Goal: Task Accomplishment & Management: Use online tool/utility

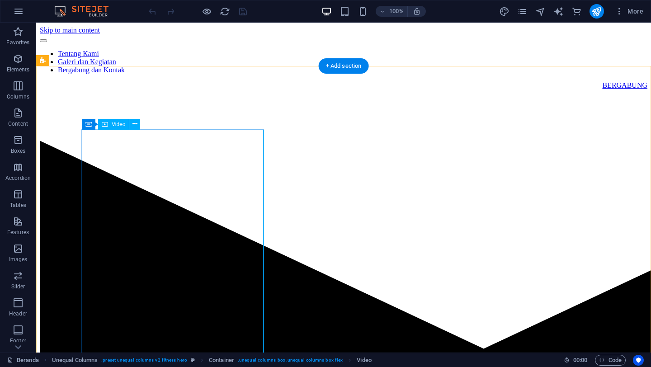
select select "%"
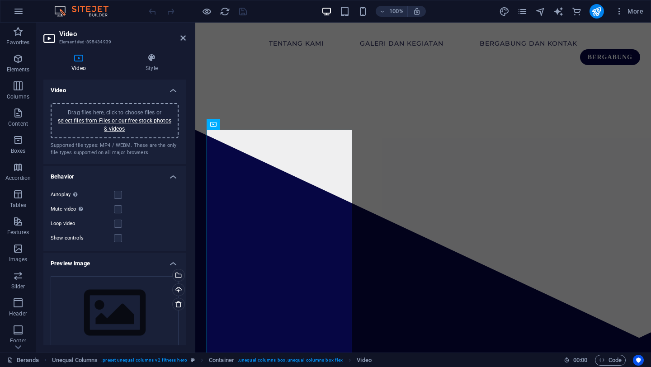
scroll to position [29, 0]
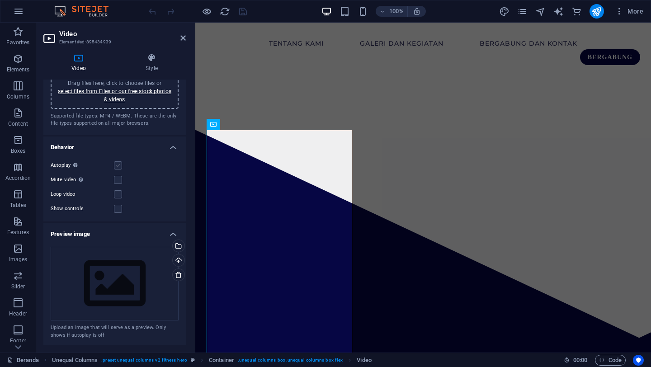
click at [119, 167] on label at bounding box center [118, 165] width 8 height 8
click at [0, 0] on input "Autoplay Autoplay is only available if muted is checked" at bounding box center [0, 0] width 0 height 0
click at [118, 166] on label at bounding box center [118, 165] width 8 height 8
click at [0, 0] on input "Autoplay Autoplay is only available if muted is checked" at bounding box center [0, 0] width 0 height 0
drag, startPoint x: 118, startPoint y: 165, endPoint x: 118, endPoint y: 159, distance: 6.3
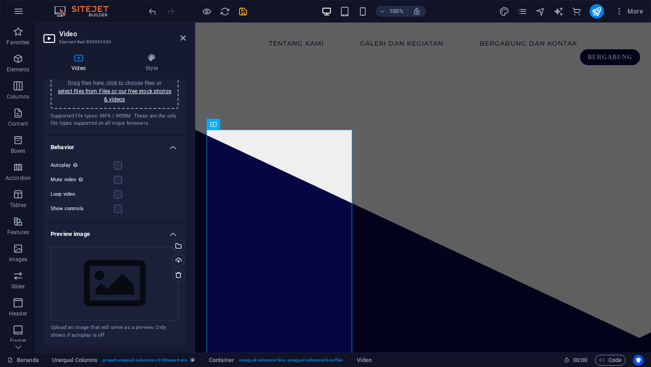
click at [118, 159] on div "Autoplay Autoplay is only available if muted is checked Mute video Autoplay wil…" at bounding box center [114, 187] width 142 height 69
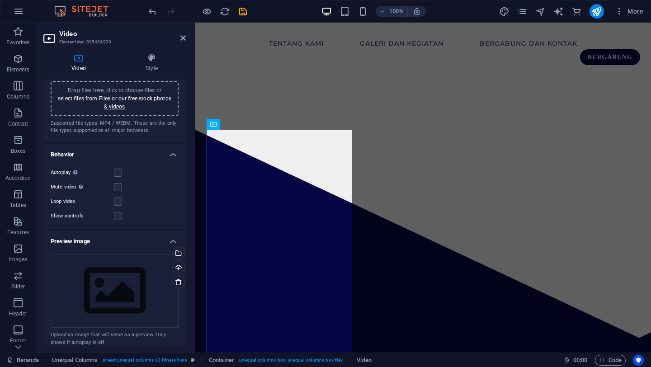
scroll to position [19, 0]
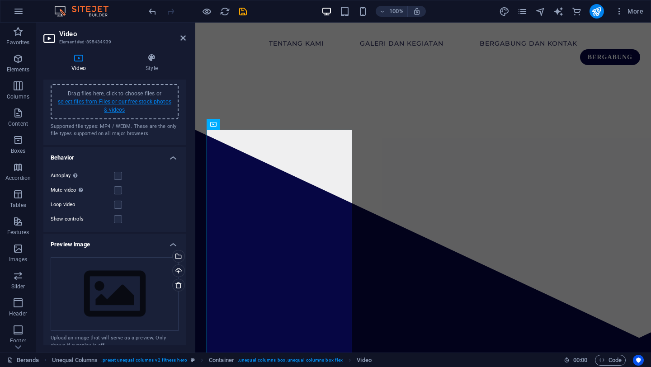
click at [118, 102] on link "select files from Files or our free stock photos & videos" at bounding box center [114, 106] width 113 height 14
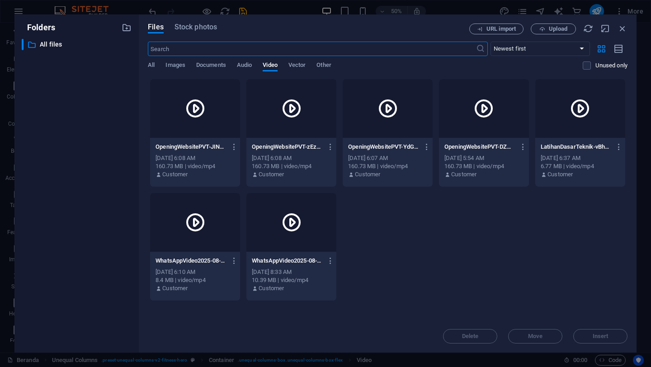
click at [204, 142] on div "OpeningWebsitePVT-JINL6EnfXQ_bqbAELGsPag.mp4 OpeningWebsitePVT-JINL6EnfXQ_bqbAE…" at bounding box center [195, 147] width 79 height 14
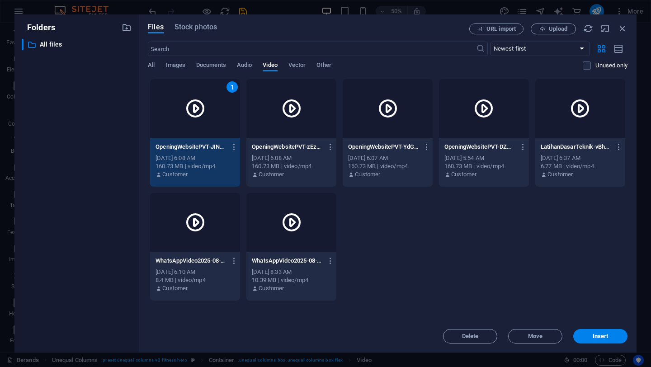
click at [204, 142] on div "OpeningWebsitePVT-JINL6EnfXQ_bqbAELGsPag.mp4 OpeningWebsitePVT-JINL6EnfXQ_bqbAE…" at bounding box center [195, 147] width 79 height 14
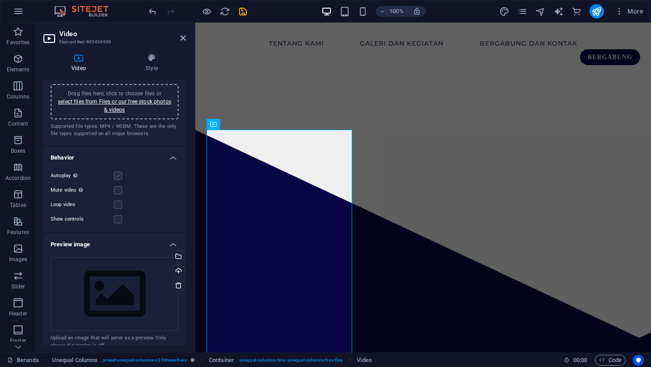
click at [117, 179] on label at bounding box center [118, 176] width 8 height 8
click at [0, 0] on input "Autoplay Autoplay is only available if muted is checked" at bounding box center [0, 0] width 0 height 0
click at [117, 179] on label at bounding box center [118, 176] width 8 height 8
click at [0, 0] on input "Autoplay Autoplay is only available if muted is checked" at bounding box center [0, 0] width 0 height 0
click at [117, 179] on label at bounding box center [118, 176] width 8 height 8
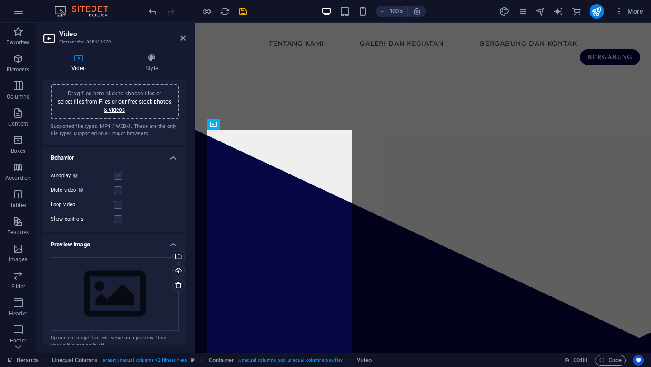
click at [0, 0] on input "Autoplay Autoplay is only available if muted is checked" at bounding box center [0, 0] width 0 height 0
click at [117, 179] on label at bounding box center [118, 176] width 8 height 8
click at [0, 0] on input "Autoplay Autoplay is only available if muted is checked" at bounding box center [0, 0] width 0 height 0
click at [116, 220] on label at bounding box center [118, 219] width 8 height 8
click at [0, 0] on input "Show controls" at bounding box center [0, 0] width 0 height 0
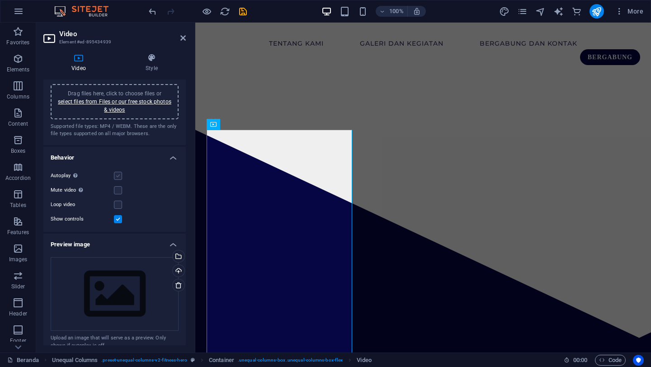
click at [120, 175] on label at bounding box center [118, 176] width 8 height 8
click at [0, 0] on input "Autoplay Autoplay is only available if muted is checked" at bounding box center [0, 0] width 0 height 0
click at [120, 175] on label at bounding box center [118, 176] width 8 height 8
click at [0, 0] on input "Autoplay Autoplay is only available if muted is checked" at bounding box center [0, 0] width 0 height 0
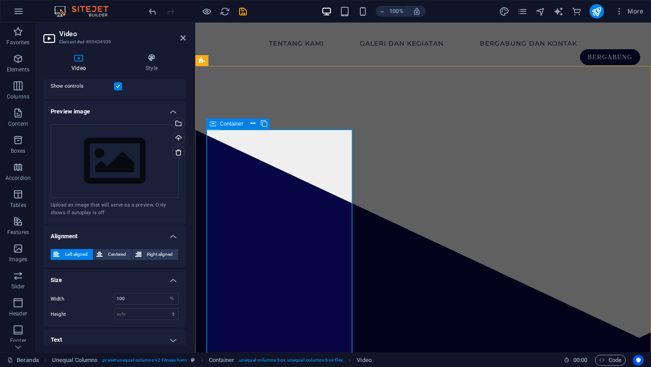
scroll to position [156, 0]
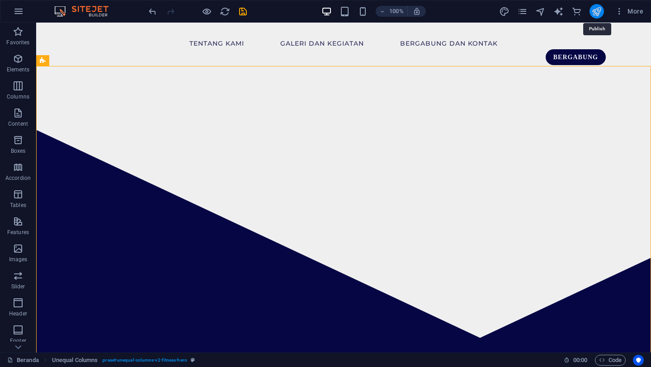
click at [598, 13] on icon "publish" at bounding box center [596, 11] width 10 height 10
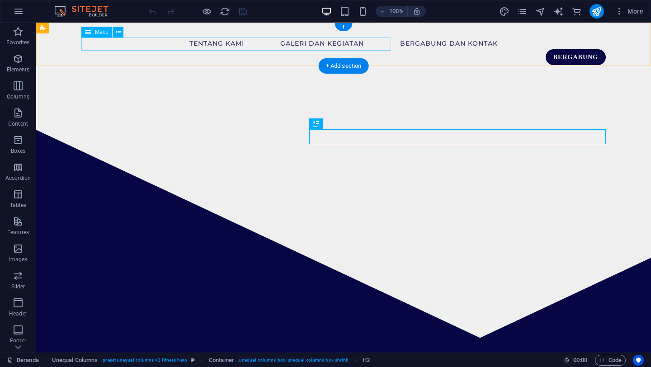
click at [349, 46] on nav "Tentang Kami Galeri dan Kegiatan Bergabung dan Kontak" at bounding box center [343, 42] width 524 height 13
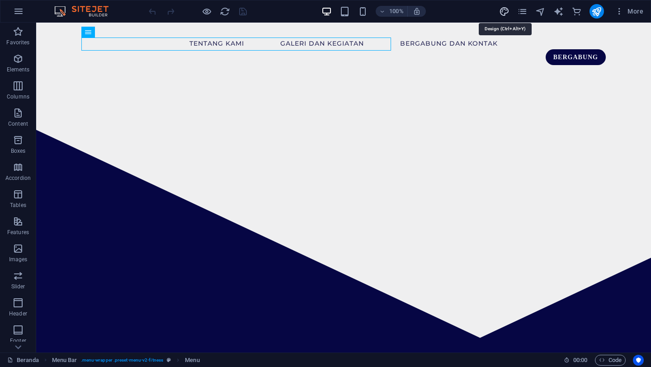
click at [510, 14] on icon "design" at bounding box center [504, 11] width 10 height 10
click at [531, 12] on div "More" at bounding box center [573, 11] width 148 height 14
select select "px"
select select "400"
select select "px"
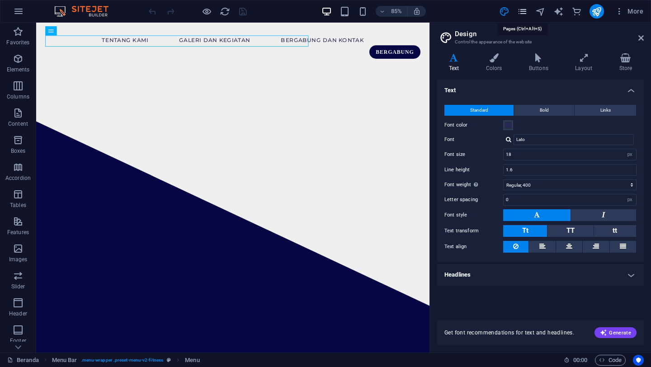
click at [519, 11] on icon "pages" at bounding box center [522, 11] width 10 height 10
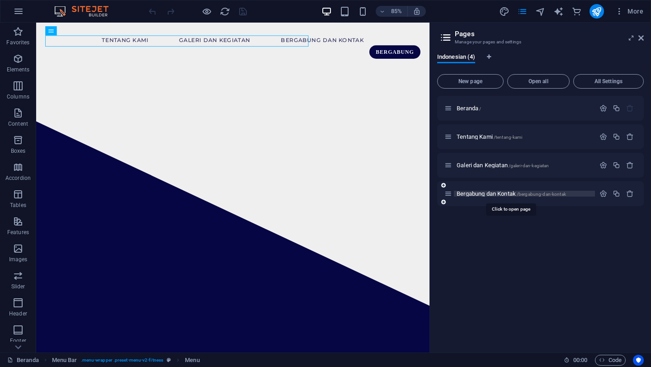
click at [488, 193] on span "Bergabung dan Kontak /bergabung-dan-kontak" at bounding box center [511, 193] width 109 height 7
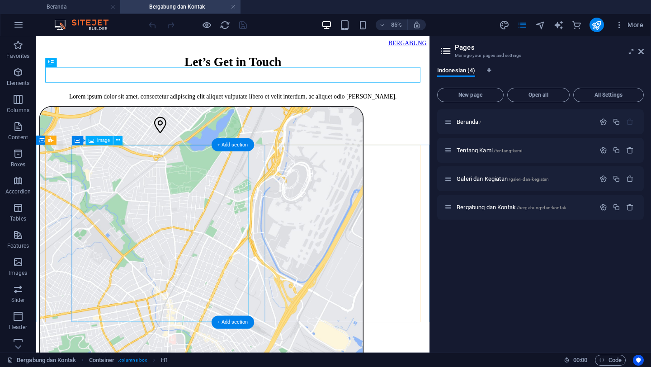
scroll to position [55, 0]
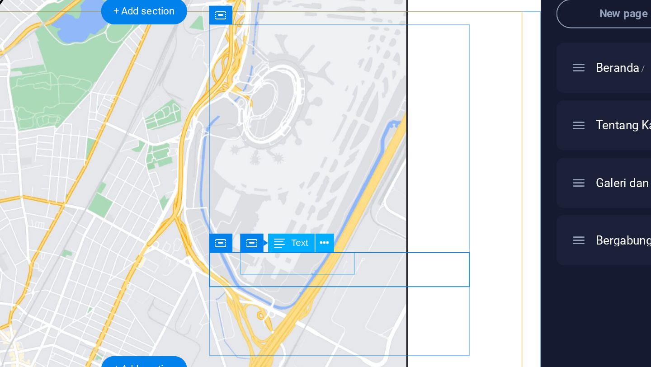
scroll to position [114, 0]
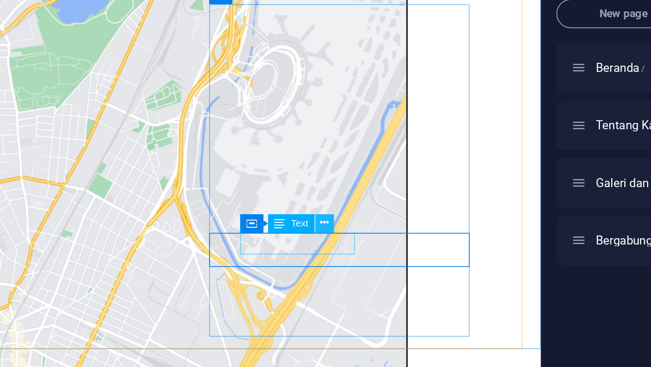
click at [325, 202] on button at bounding box center [322, 198] width 9 height 9
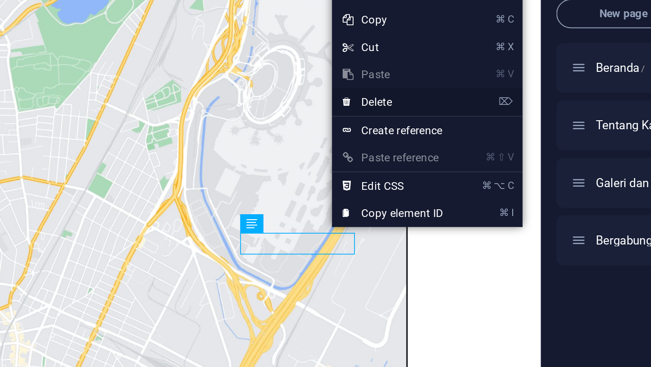
click at [350, 138] on link "⌦ Delete" at bounding box center [356, 139] width 61 height 14
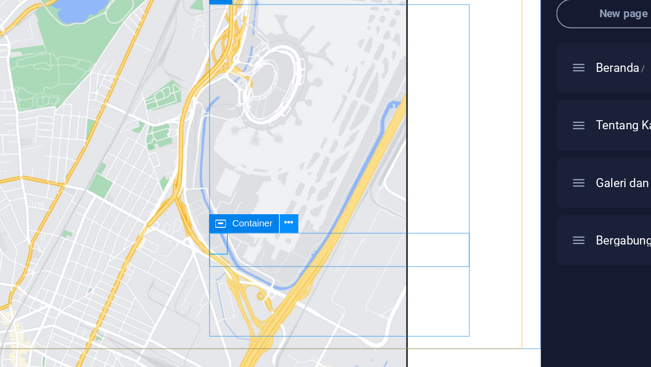
click at [305, 198] on icon at bounding box center [304, 199] width 4 height 8
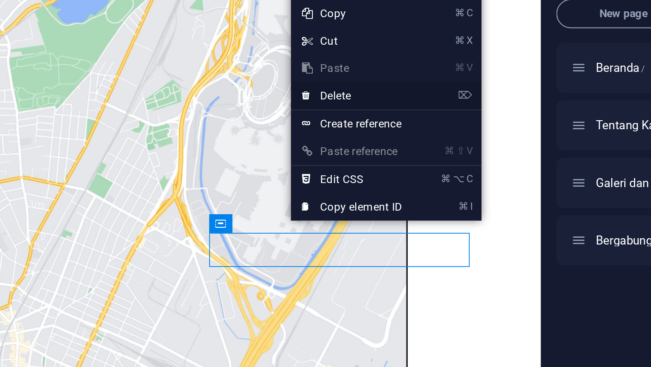
click at [327, 138] on link "⌦ Delete" at bounding box center [336, 136] width 61 height 14
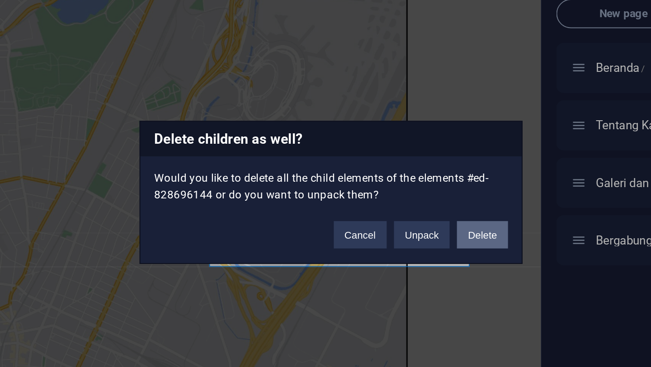
click at [397, 206] on button "Delete" at bounding box center [400, 205] width 25 height 14
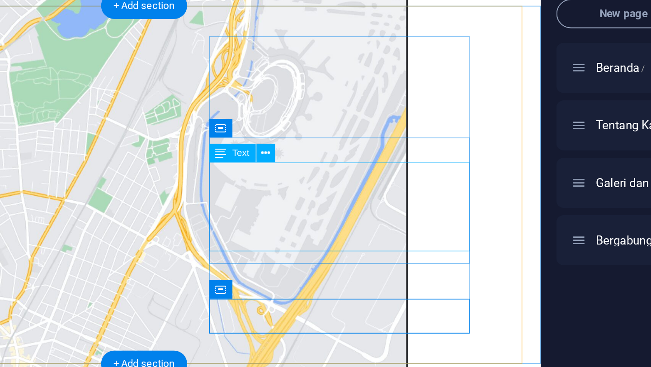
scroll to position [106, 0]
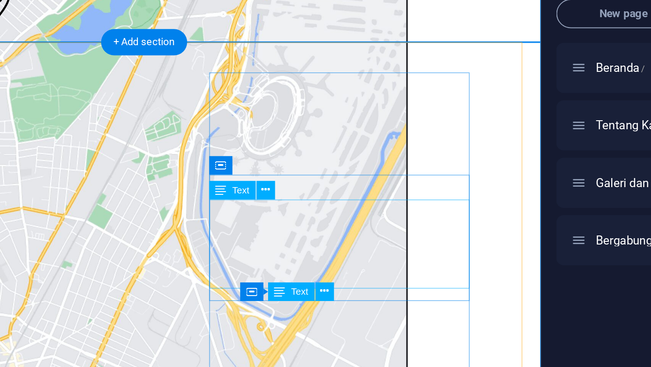
scroll to position [99, 0]
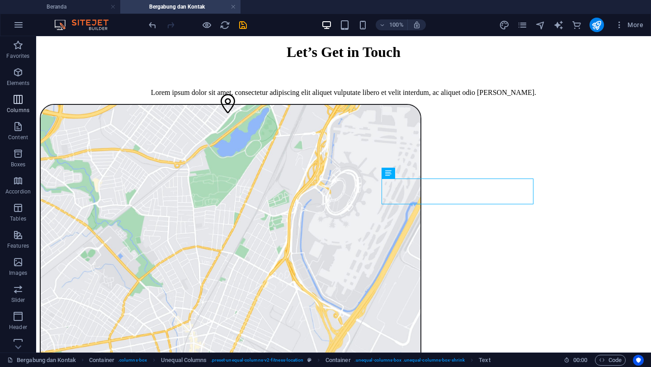
click at [11, 108] on p "Columns" at bounding box center [18, 110] width 23 height 7
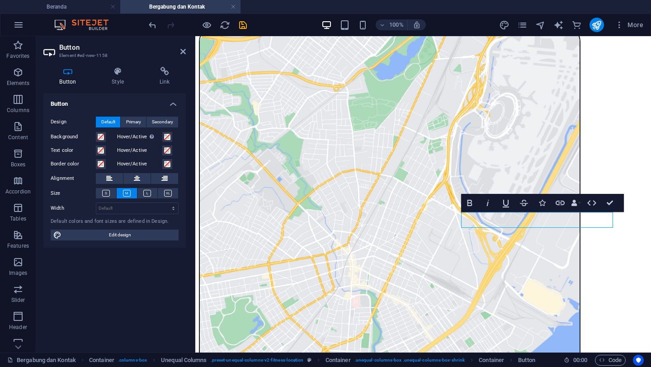
scroll to position [164, 0]
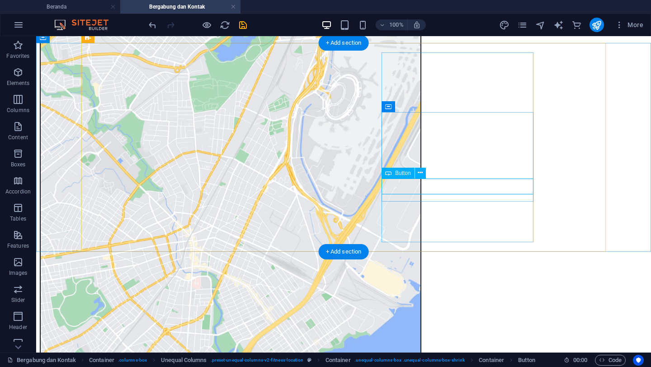
click at [421, 175] on icon at bounding box center [420, 172] width 5 height 9
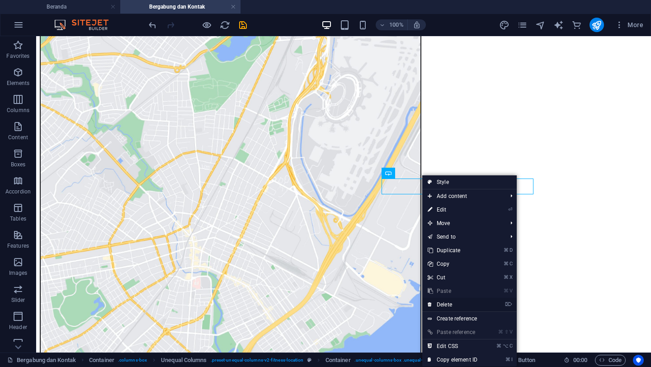
click at [443, 305] on link "⌦ Delete" at bounding box center [452, 305] width 61 height 14
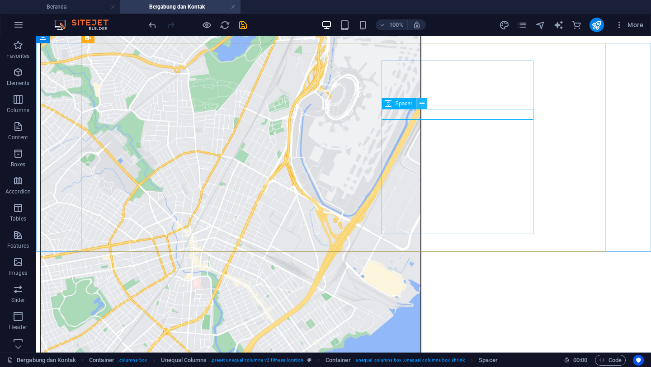
click at [420, 107] on icon at bounding box center [422, 103] width 5 height 9
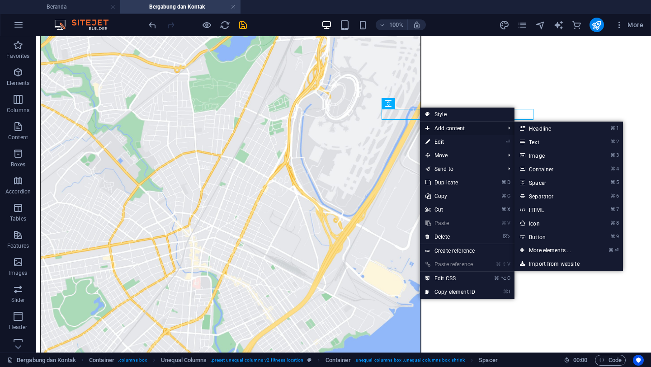
click at [426, 127] on icon at bounding box center [427, 129] width 5 height 14
click at [539, 170] on link "⌘ 4 Container" at bounding box center [552, 169] width 75 height 14
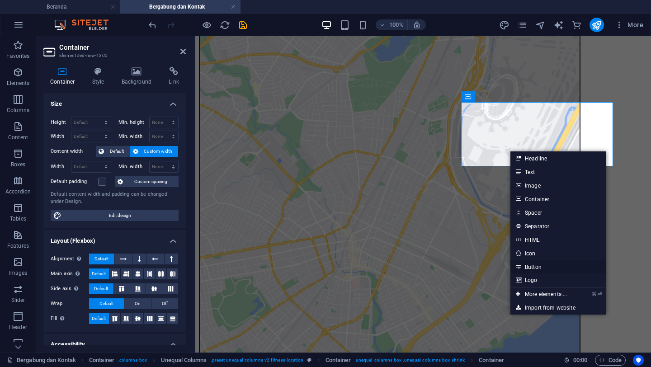
click at [536, 265] on link "Button" at bounding box center [558, 267] width 96 height 14
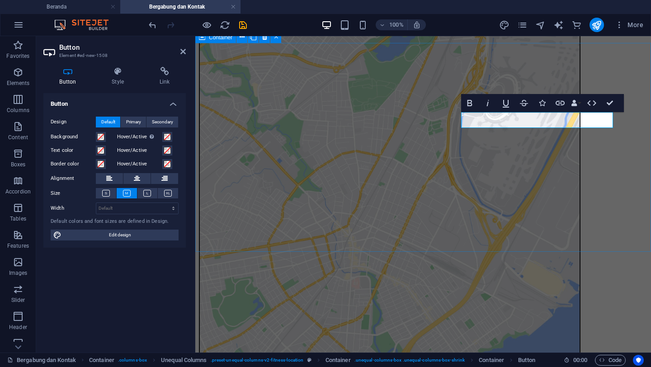
click at [645, 151] on div "Kontak Pendaftaran Informasi dan Pendaftaran silahkan klik tombol di bawah ini.…" at bounding box center [423, 301] width 449 height 585
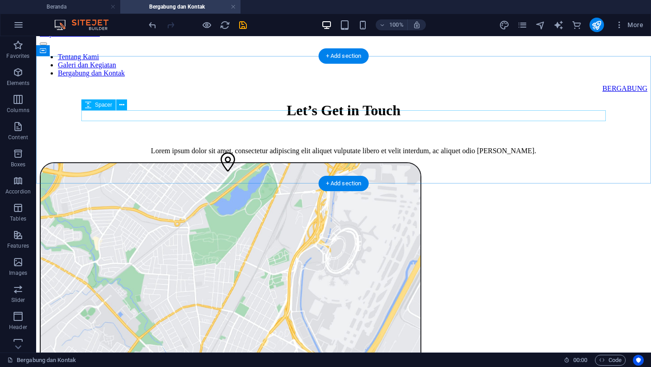
scroll to position [8, 0]
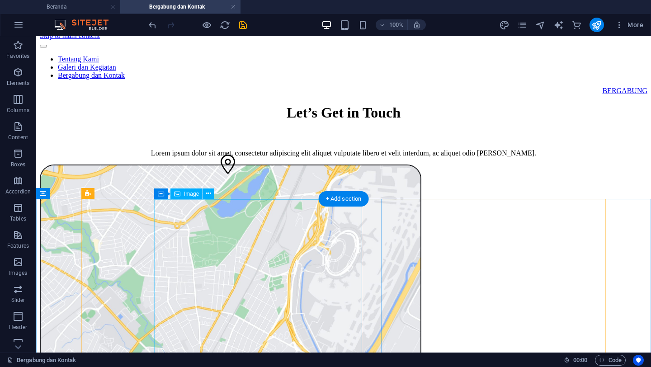
click at [279, 245] on figure at bounding box center [230, 356] width 380 height 383
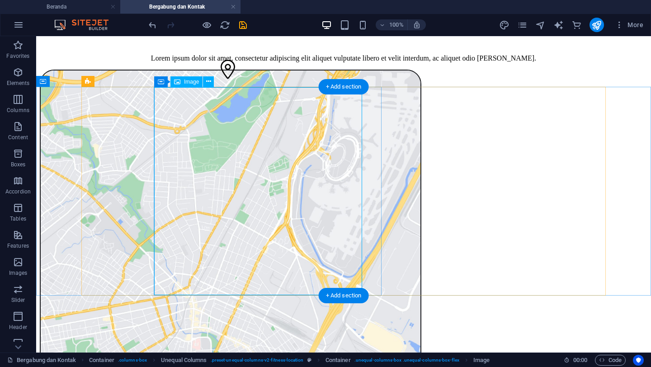
scroll to position [120, 0]
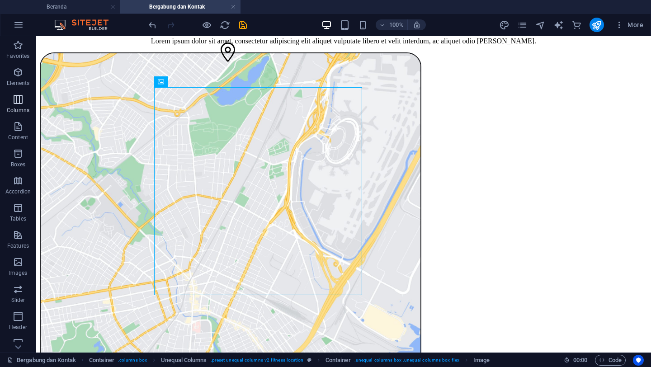
click at [19, 100] on icon "button" at bounding box center [18, 99] width 11 height 11
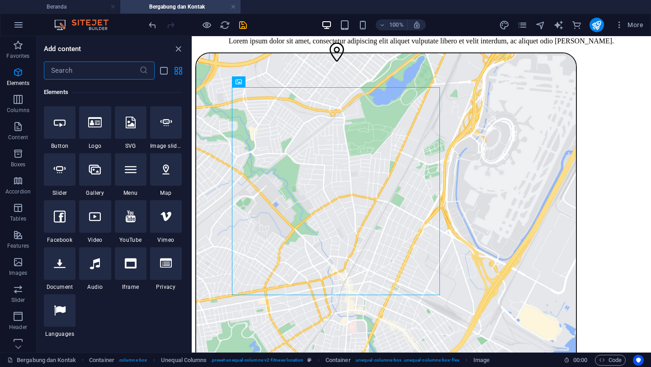
scroll to position [183, 0]
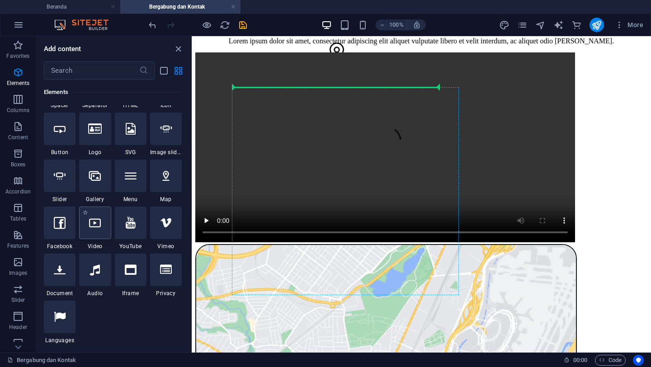
select select "%"
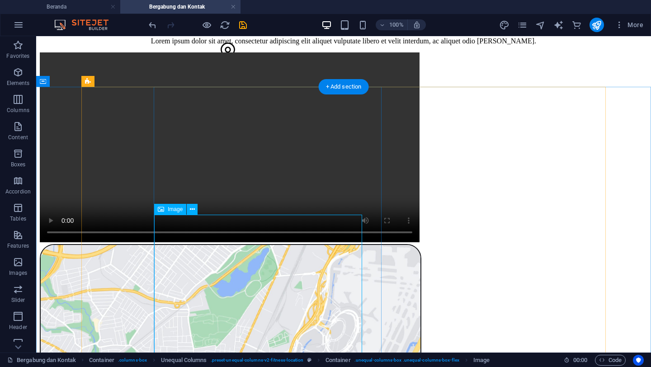
click at [190, 209] on icon at bounding box center [192, 209] width 5 height 9
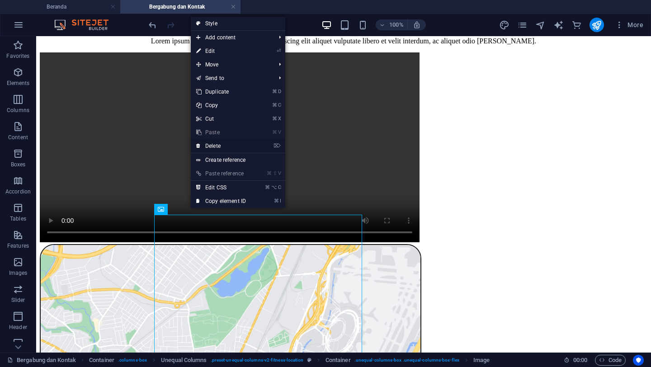
click at [219, 151] on link "⌦ Delete" at bounding box center [221, 146] width 61 height 14
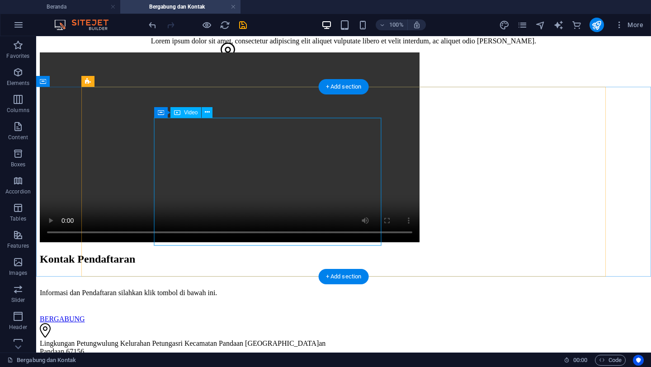
click at [194, 130] on figure at bounding box center [230, 148] width 380 height 192
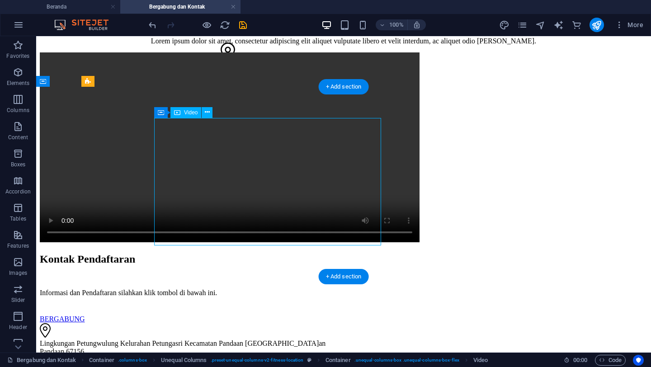
click at [201, 144] on figure at bounding box center [230, 148] width 380 height 192
select select "%"
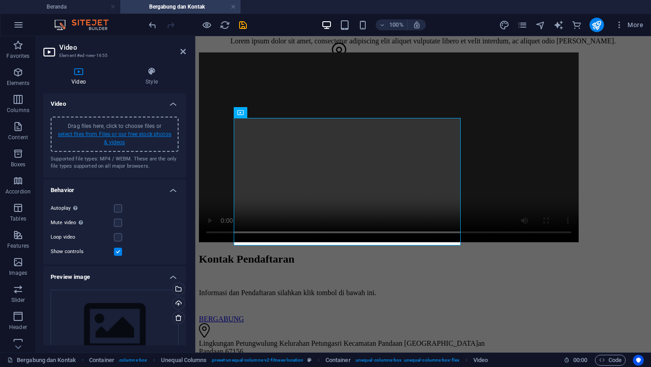
click at [117, 136] on link "select files from Files or our free stock photos & videos" at bounding box center [114, 138] width 113 height 14
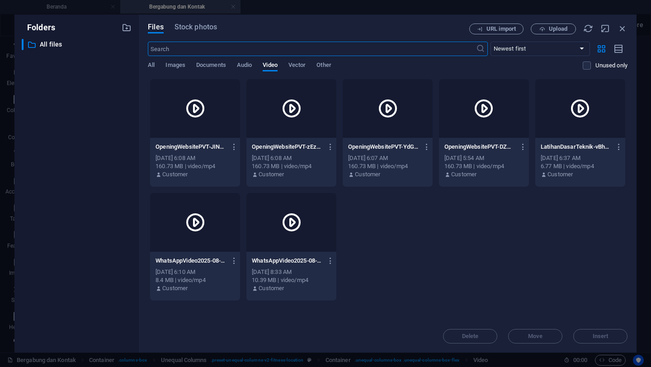
scroll to position [49, 0]
click at [329, 148] on icon "button" at bounding box center [330, 147] width 9 height 8
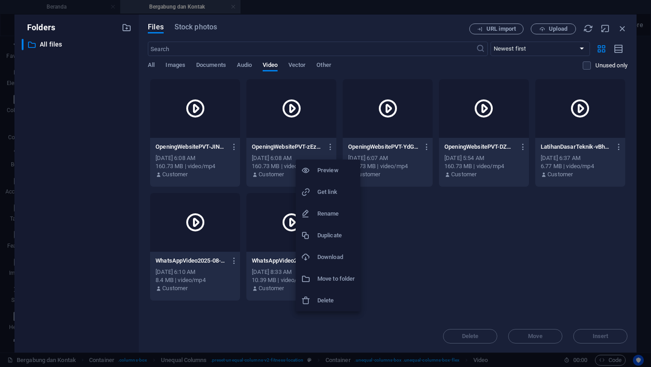
click at [338, 306] on h6 "Delete" at bounding box center [336, 300] width 38 height 11
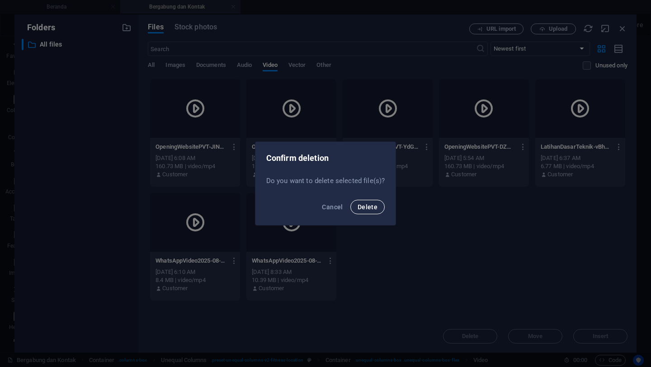
click at [374, 206] on span "Delete" at bounding box center [368, 206] width 20 height 7
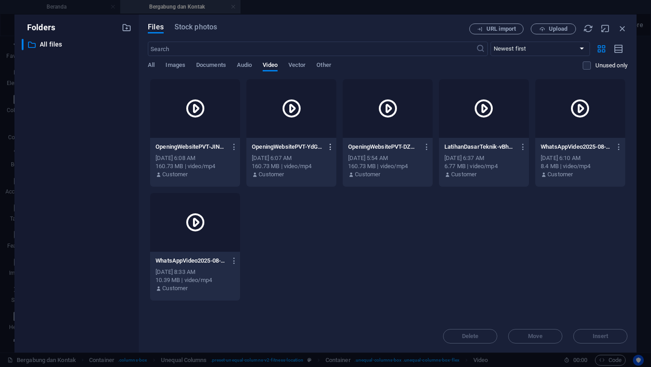
click at [332, 143] on icon "button" at bounding box center [330, 147] width 9 height 8
click at [326, 296] on h6 "Delete" at bounding box center [336, 300] width 38 height 11
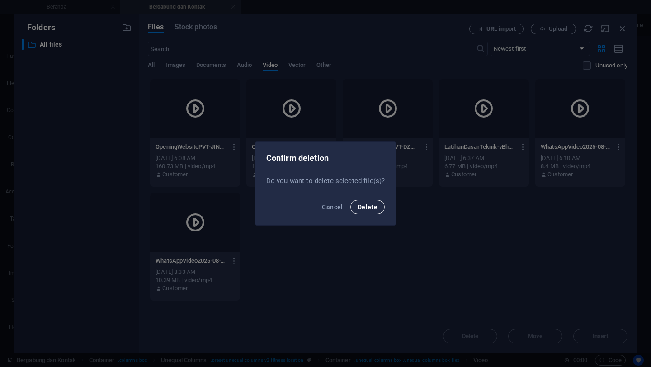
click at [366, 203] on button "Delete" at bounding box center [367, 207] width 34 height 14
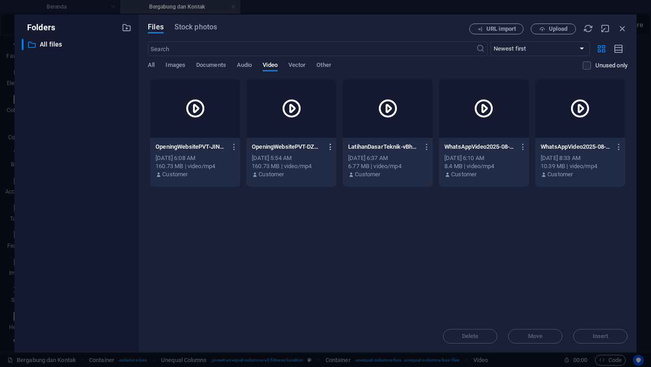
click at [331, 148] on icon "button" at bounding box center [330, 147] width 9 height 8
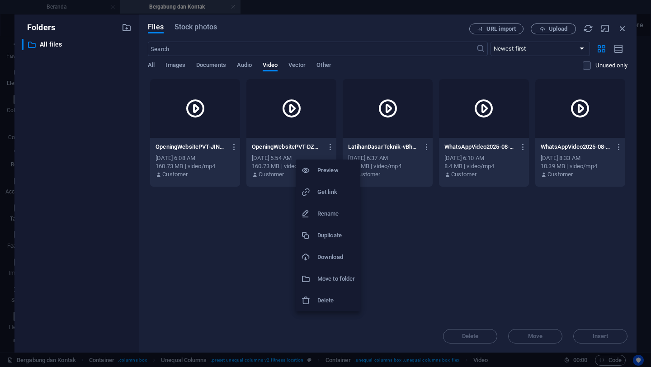
click at [341, 293] on li "Delete" at bounding box center [328, 301] width 65 height 22
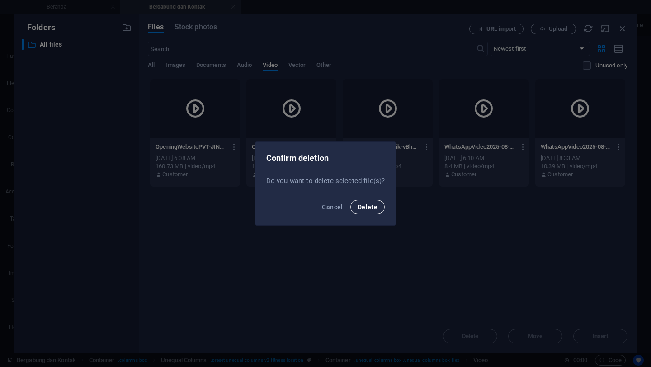
click at [368, 213] on button "Delete" at bounding box center [367, 207] width 34 height 14
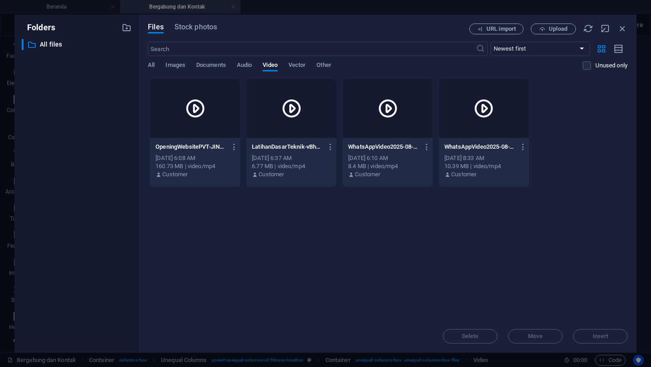
click at [563, 279] on div "Drop files here to upload them instantly OpeningWebsitePVT-JINL6EnfXQ_bqbAELGsP…" at bounding box center [388, 199] width 480 height 241
click at [562, 27] on span "Upload" at bounding box center [558, 28] width 19 height 5
click at [562, 34] on button "Upload" at bounding box center [553, 29] width 45 height 11
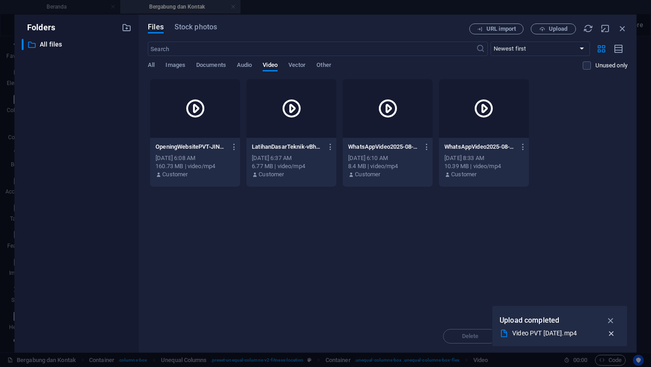
click at [615, 336] on icon "button" at bounding box center [611, 333] width 9 height 9
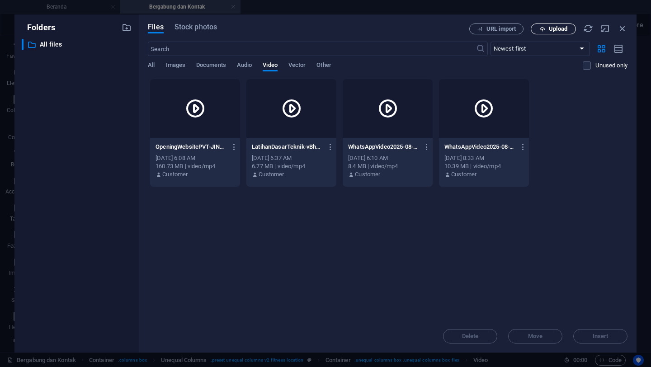
click at [565, 33] on button "Upload" at bounding box center [553, 29] width 45 height 11
